Goal: Information Seeking & Learning: Compare options

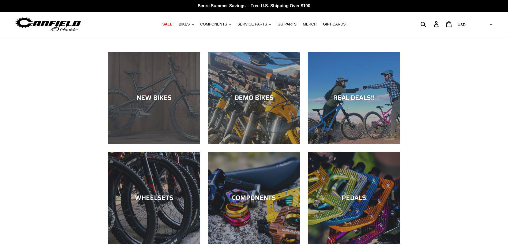
click at [159, 98] on div "NEW BIKES" at bounding box center [154, 98] width 92 height 8
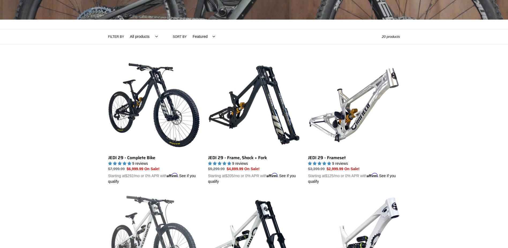
scroll to position [80, 0]
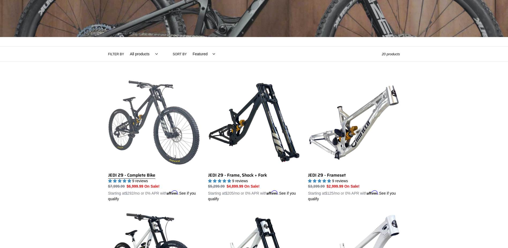
click at [138, 113] on link "JEDI 29 - Complete Bike" at bounding box center [154, 138] width 92 height 125
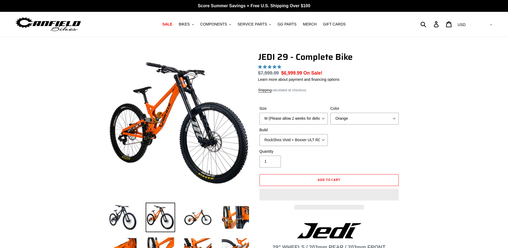
select select "highest-rating"
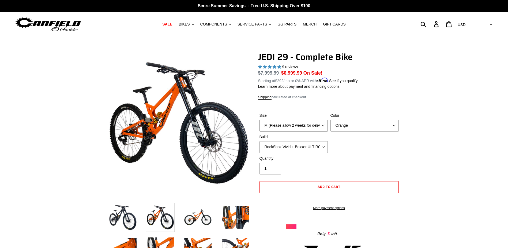
click at [304, 124] on select "M (Please allow 2 weeks for delivery) L (Please allow 2 weeks for delivery) XL …" at bounding box center [294, 126] width 68 height 12
select select "L (Please allow 2 weeks for delivery)"
click at [260, 120] on select "M (Please allow 2 weeks for delivery) L (Please allow 2 weeks for delivery) XL …" at bounding box center [294, 126] width 68 height 12
click at [347, 124] on select "Orange Stealth Black Raw" at bounding box center [365, 126] width 68 height 12
click at [331, 120] on select "Orange Stealth Black Raw" at bounding box center [365, 126] width 68 height 12
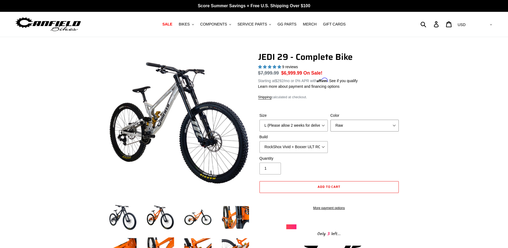
click at [345, 124] on select "Orange Stealth Black Raw" at bounding box center [365, 126] width 68 height 12
select select "Orange"
click at [331, 120] on select "Orange Stealth Black Raw" at bounding box center [365, 126] width 68 height 12
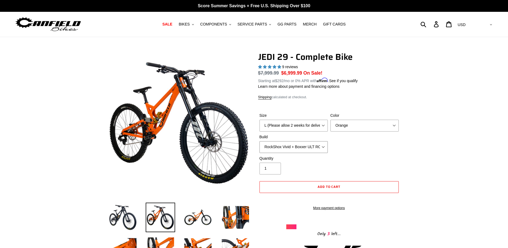
click at [283, 145] on select "RockShox Vivid + Boxxer ULT RC2 C3 200 + SRAM XO RockShox Vivid + Boxxer ULT RC…" at bounding box center [294, 147] width 68 height 12
click at [260, 141] on select "RockShox Vivid + Boxxer ULT RC2 C3 200 + SRAM XO RockShox Vivid + Boxxer ULT RC…" at bounding box center [294, 147] width 68 height 12
click at [283, 147] on select "RockShox Vivid + Boxxer ULT RC2 C3 200 + SRAM XO RockShox Vivid + Boxxer ULT RC…" at bounding box center [294, 147] width 68 height 12
select select "RockShox Vivid + Boxxer ULT RC2 C3 200 + SRAM XO"
click at [260, 141] on select "RockShox Vivid + Boxxer ULT RC2 C3 200 + SRAM XO RockShox Vivid + Boxxer ULT RC…" at bounding box center [294, 147] width 68 height 12
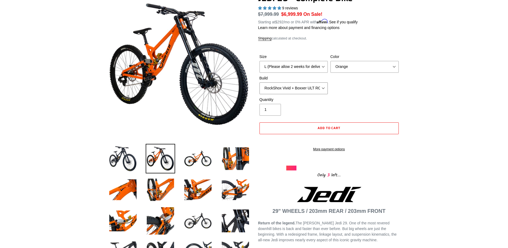
scroll to position [80, 0]
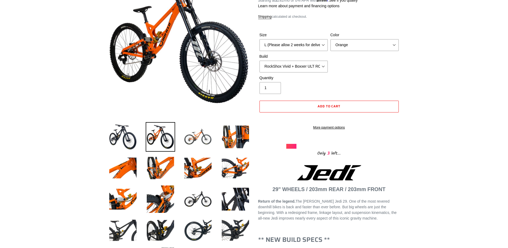
click at [192, 133] on img at bounding box center [197, 136] width 29 height 29
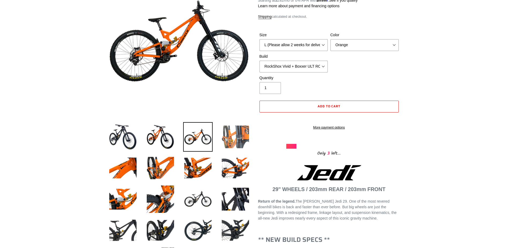
click at [240, 134] on img at bounding box center [235, 136] width 29 height 29
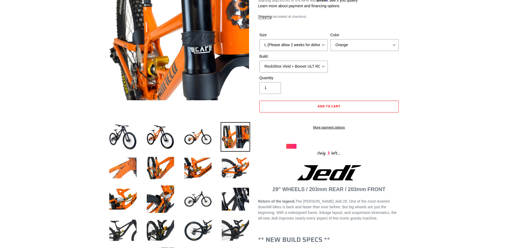
click at [119, 162] on img at bounding box center [122, 167] width 29 height 29
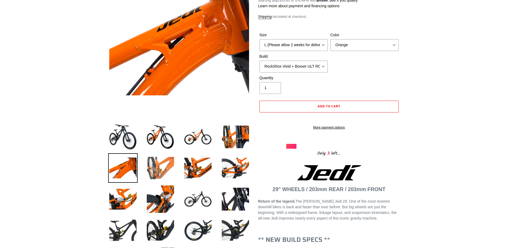
click at [164, 166] on img at bounding box center [160, 167] width 29 height 29
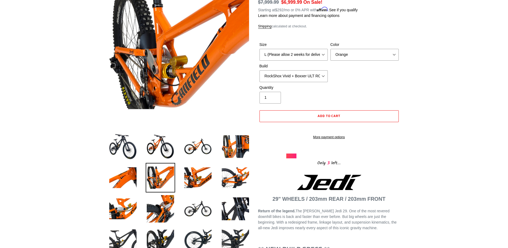
scroll to position [54, 0]
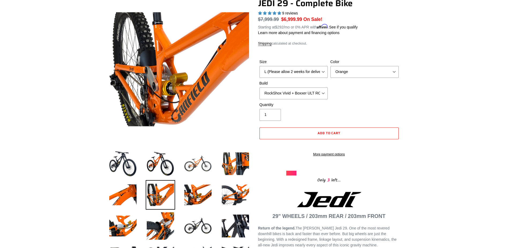
click at [188, 162] on img at bounding box center [197, 163] width 29 height 29
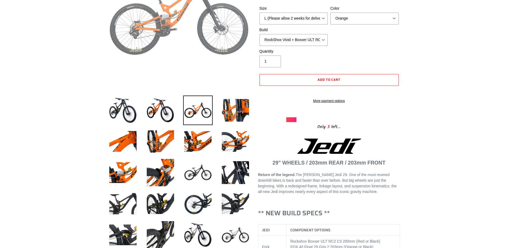
scroll to position [107, 0]
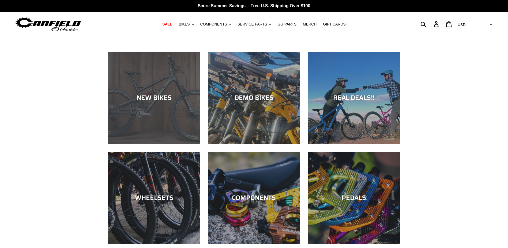
click at [157, 144] on div "NEW BIKES" at bounding box center [154, 144] width 92 height 0
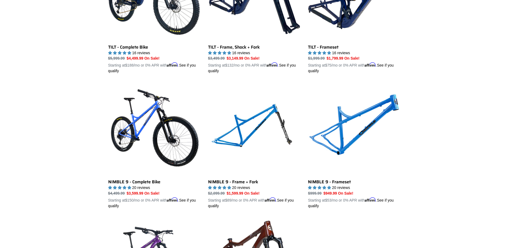
scroll to position [643, 0]
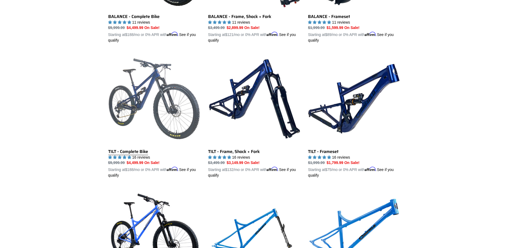
click at [141, 88] on link "TILT - Complete Bike" at bounding box center [154, 115] width 92 height 125
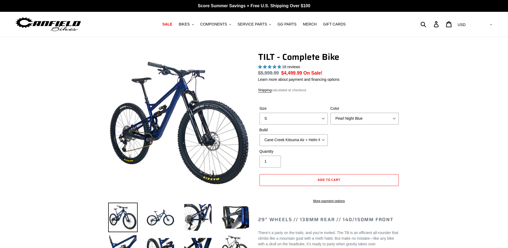
select select "highest-rating"
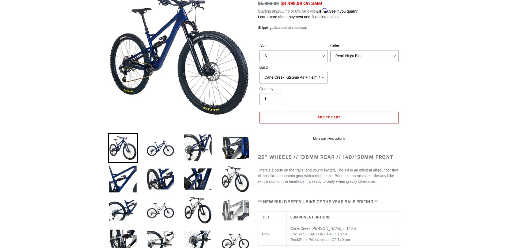
scroll to position [54, 0]
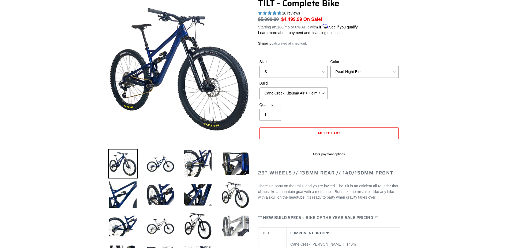
click at [235, 226] on img at bounding box center [235, 225] width 29 height 29
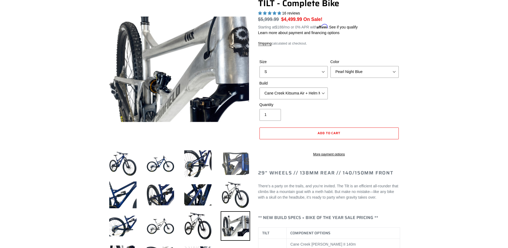
click at [233, 164] on img at bounding box center [235, 163] width 29 height 29
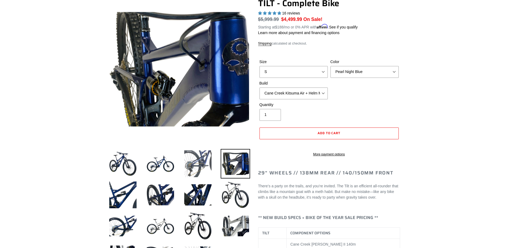
click at [198, 163] on img at bounding box center [197, 163] width 29 height 29
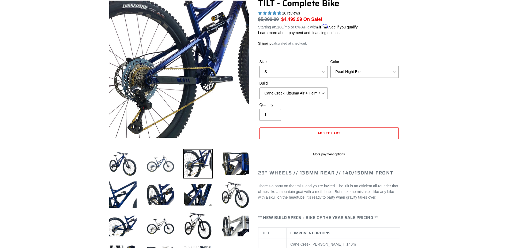
click at [167, 165] on img at bounding box center [160, 163] width 29 height 29
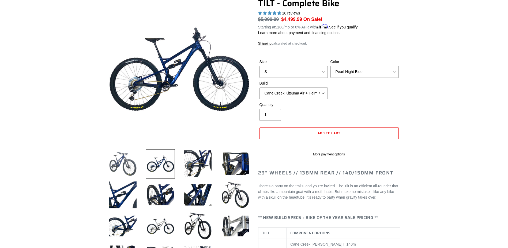
click at [125, 159] on img at bounding box center [122, 163] width 29 height 29
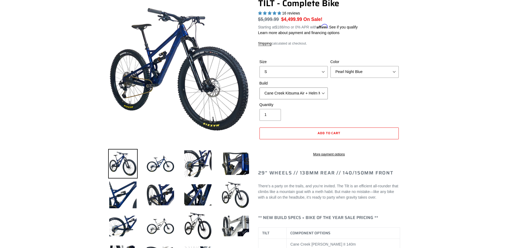
click at [294, 93] on select "Cane Creek Kitsuma Air + Helm MKII 140 + SRAM GX Cane Creek Kitsuma Air + Helm …" at bounding box center [294, 93] width 68 height 12
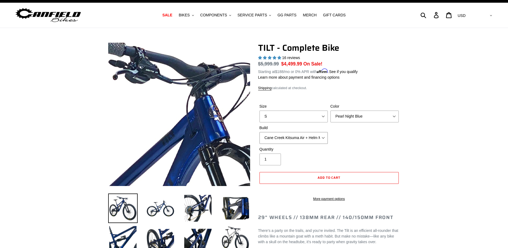
scroll to position [0, 0]
